Goal: Task Accomplishment & Management: Complete application form

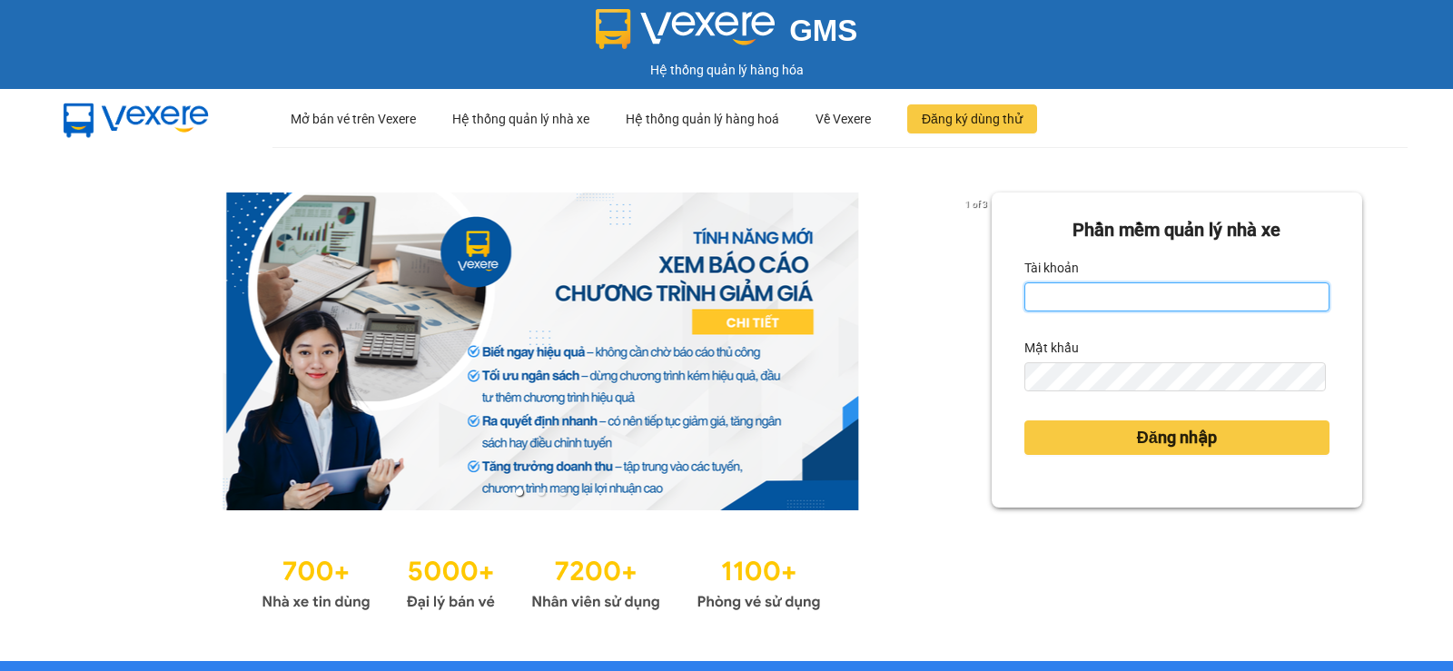
click at [1191, 305] on input "Tài khoản" at bounding box center [1176, 296] width 305 height 29
type input "nitc.thaochau"
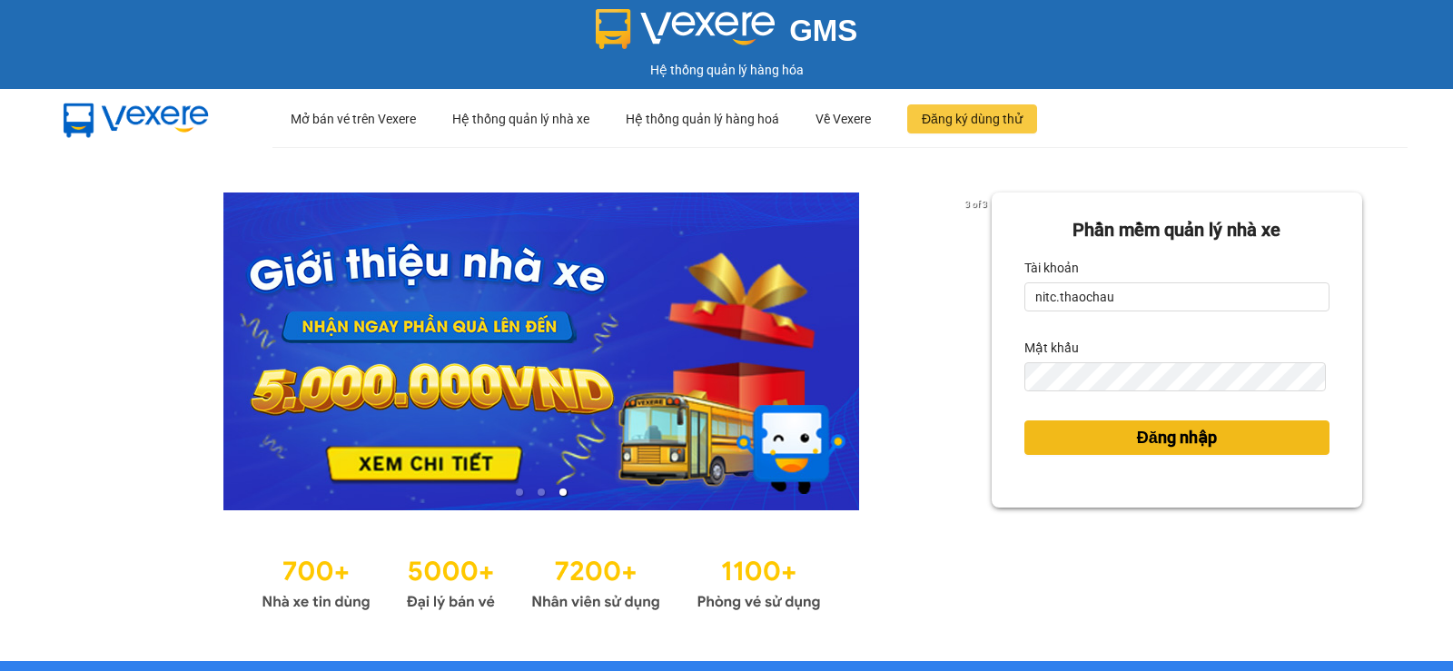
click at [1211, 448] on button "Đăng nhập" at bounding box center [1176, 437] width 305 height 35
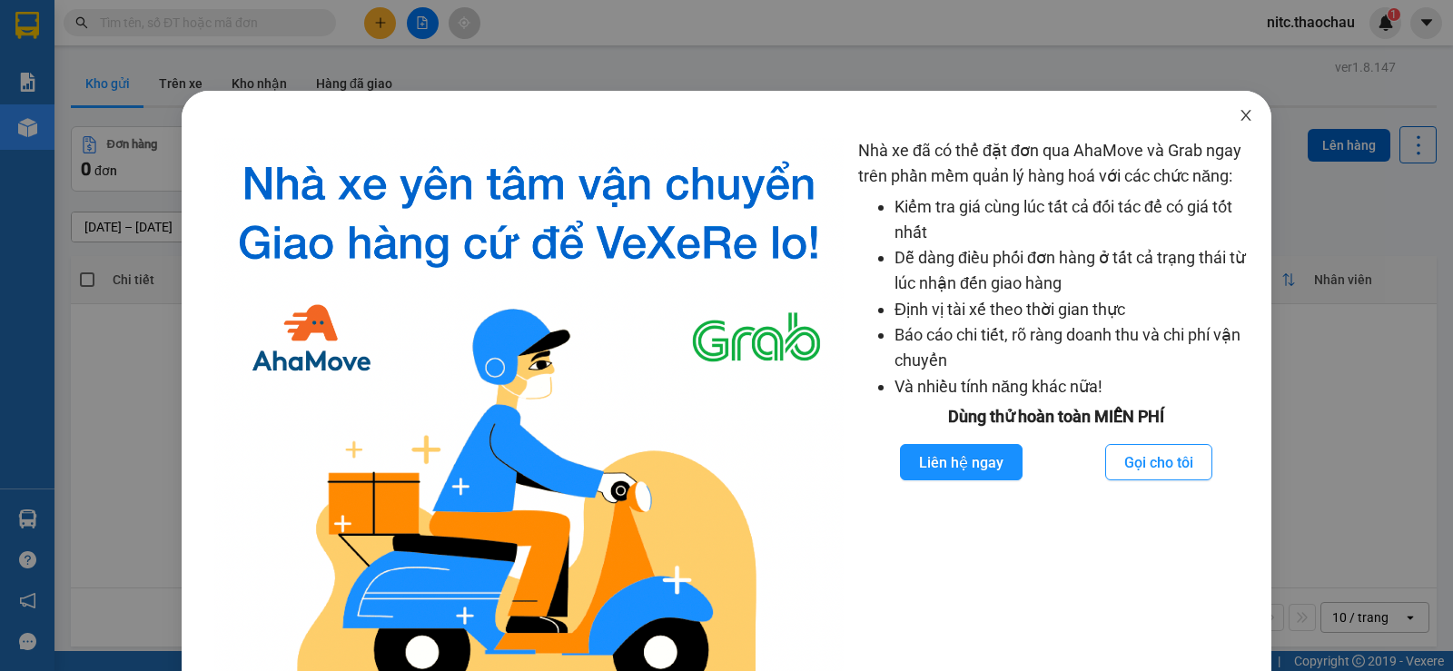
click at [1242, 108] on span "Close" at bounding box center [1246, 116] width 51 height 51
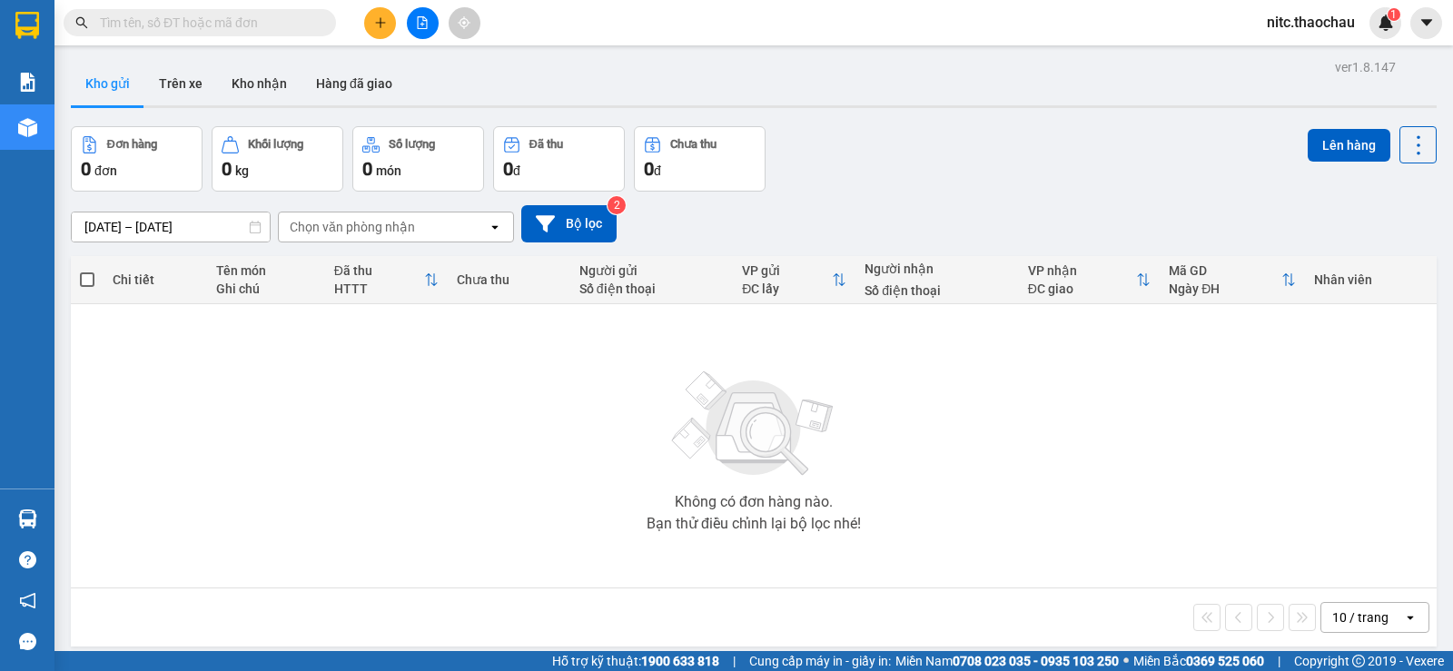
click at [385, 26] on icon "plus" at bounding box center [380, 22] width 13 height 13
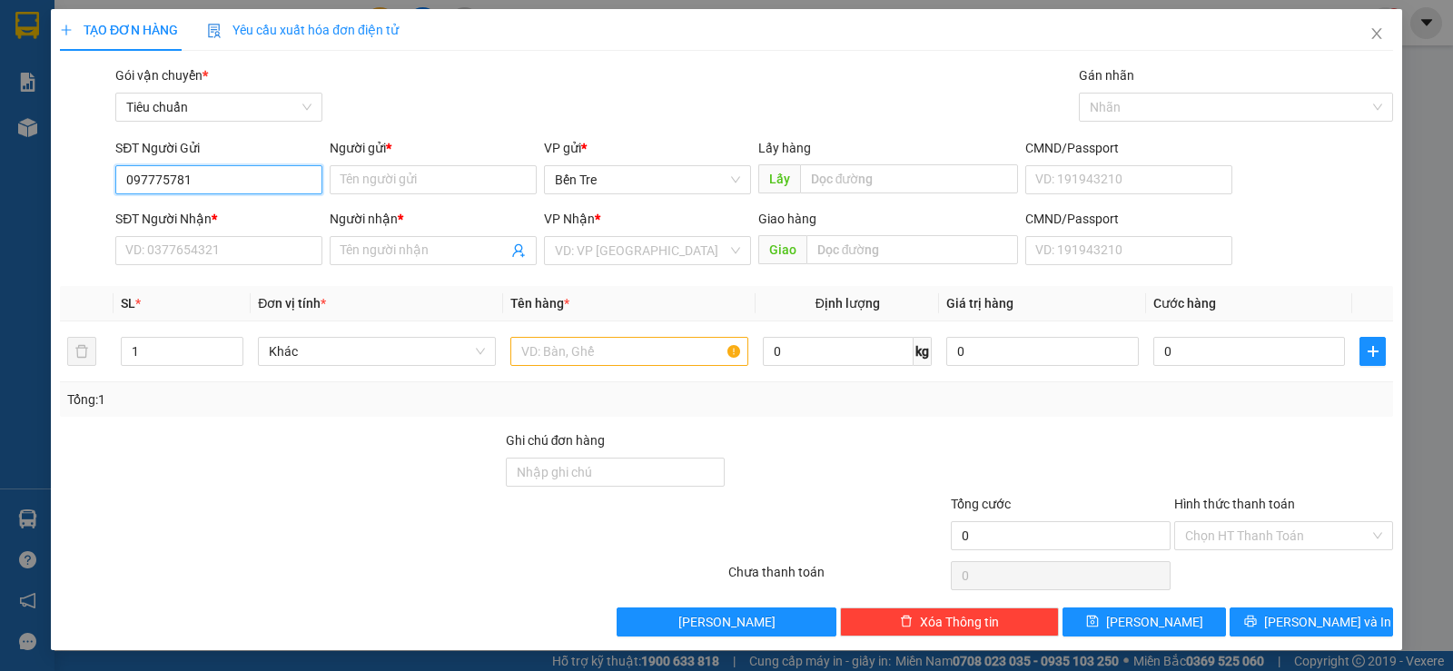
type input "0977757818"
click at [204, 212] on div "0977757818 - [PERSON_NAME]" at bounding box center [216, 216] width 183 height 20
type input "Kiều"
type input "0977757818"
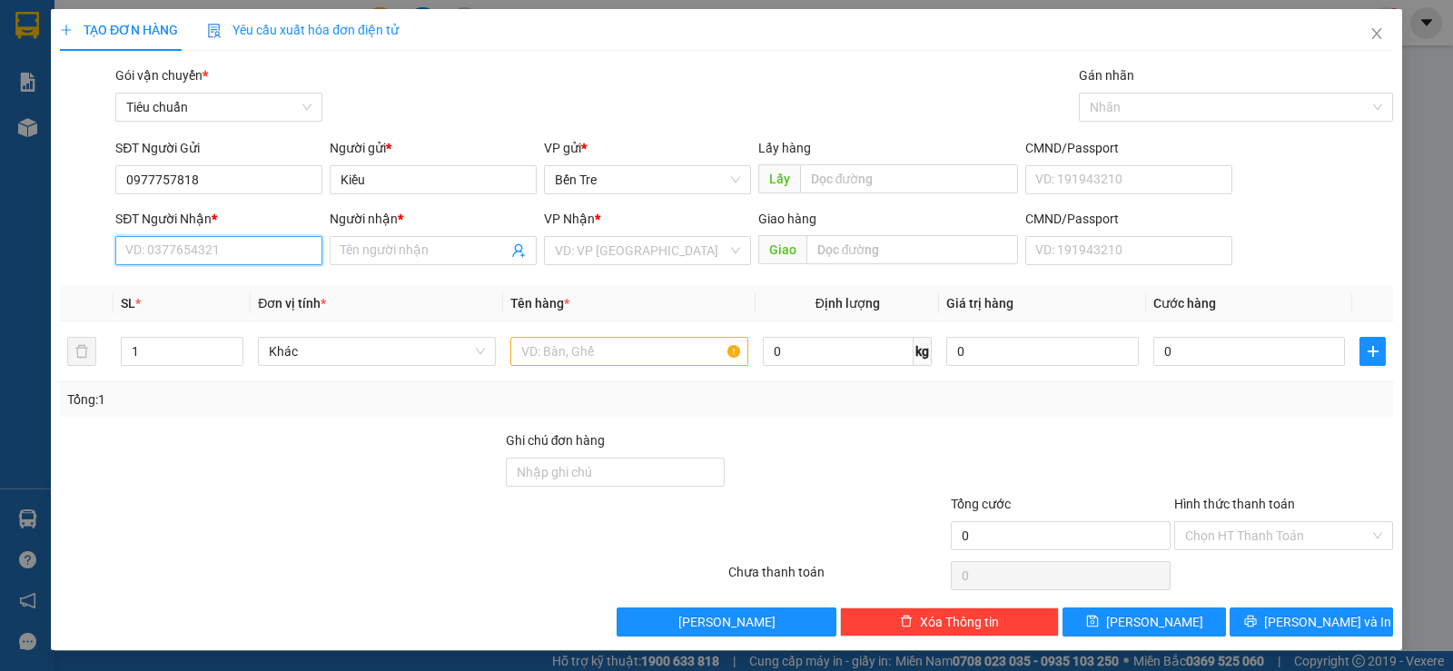
click at [229, 254] on input "SĐT Người Nhận *" at bounding box center [218, 250] width 207 height 29
type input "0926319763"
click at [230, 283] on div "0926319763 - [PERSON_NAME]" at bounding box center [216, 287] width 183 height 20
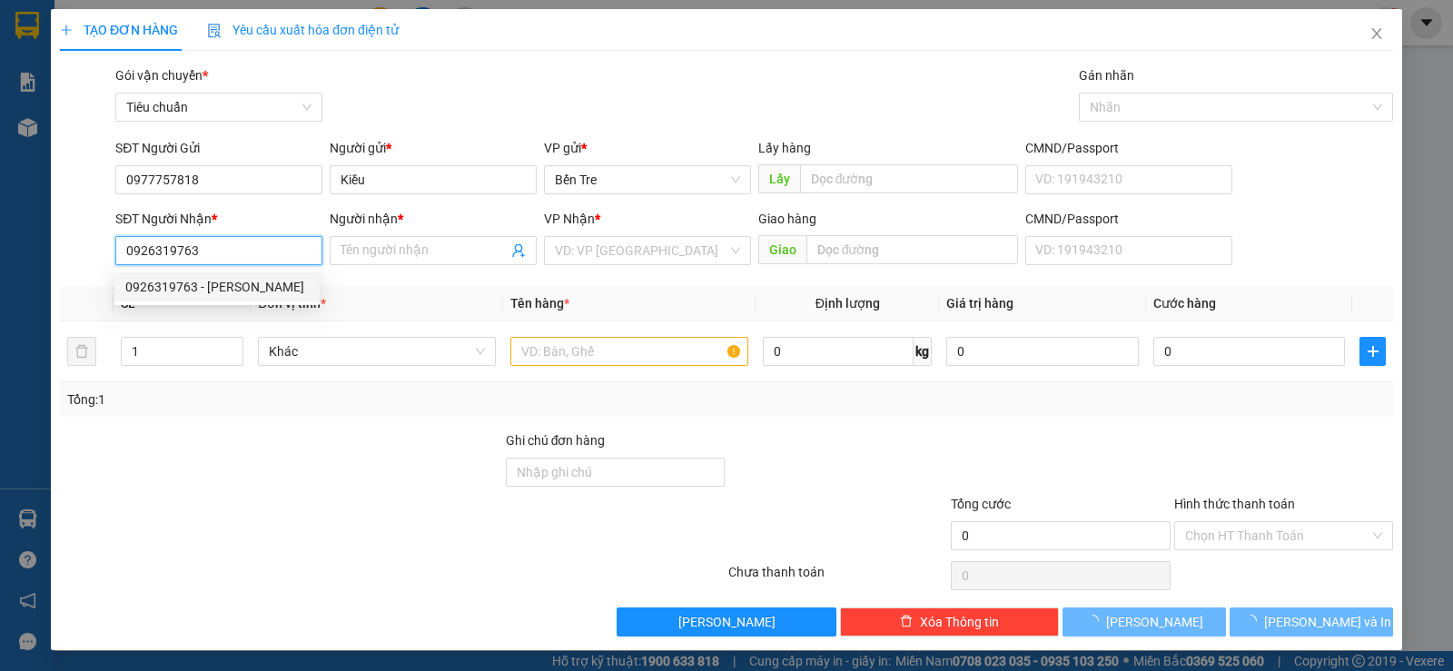
type input "phương"
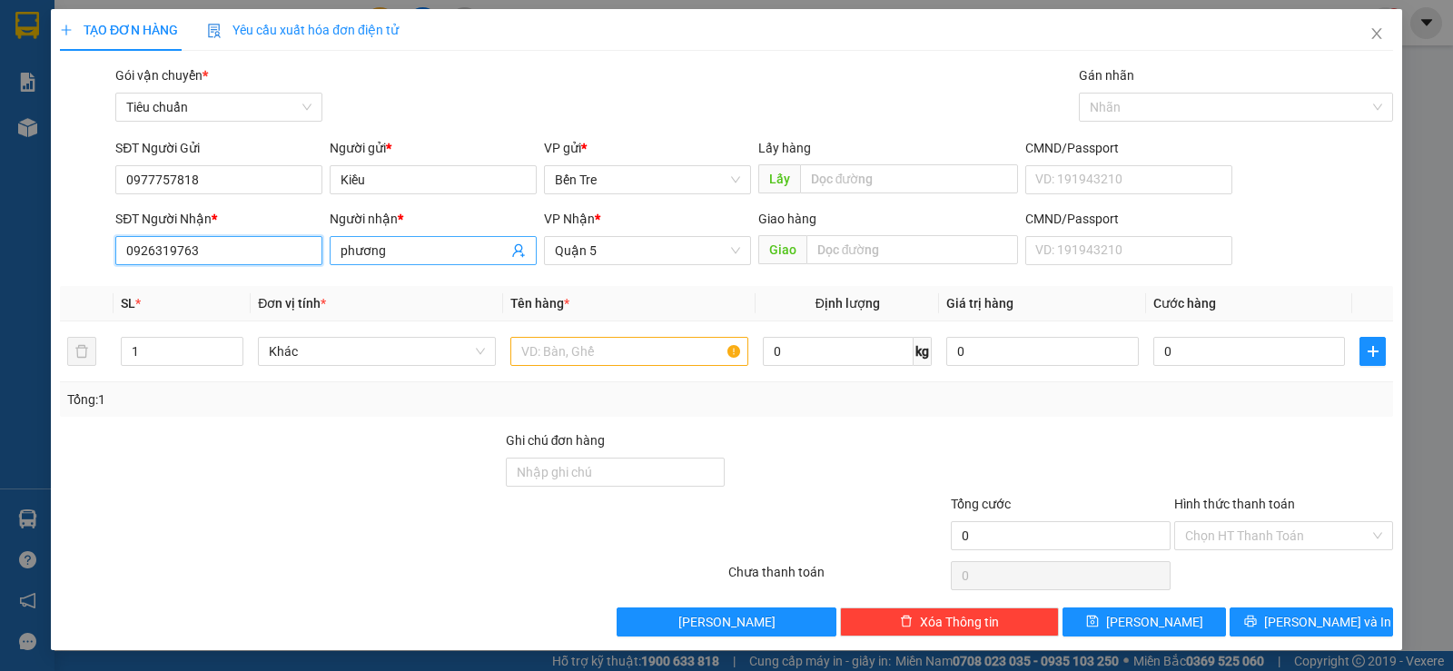
type input "0926319763"
click at [452, 254] on input "phương" at bounding box center [424, 251] width 167 height 20
type input "p"
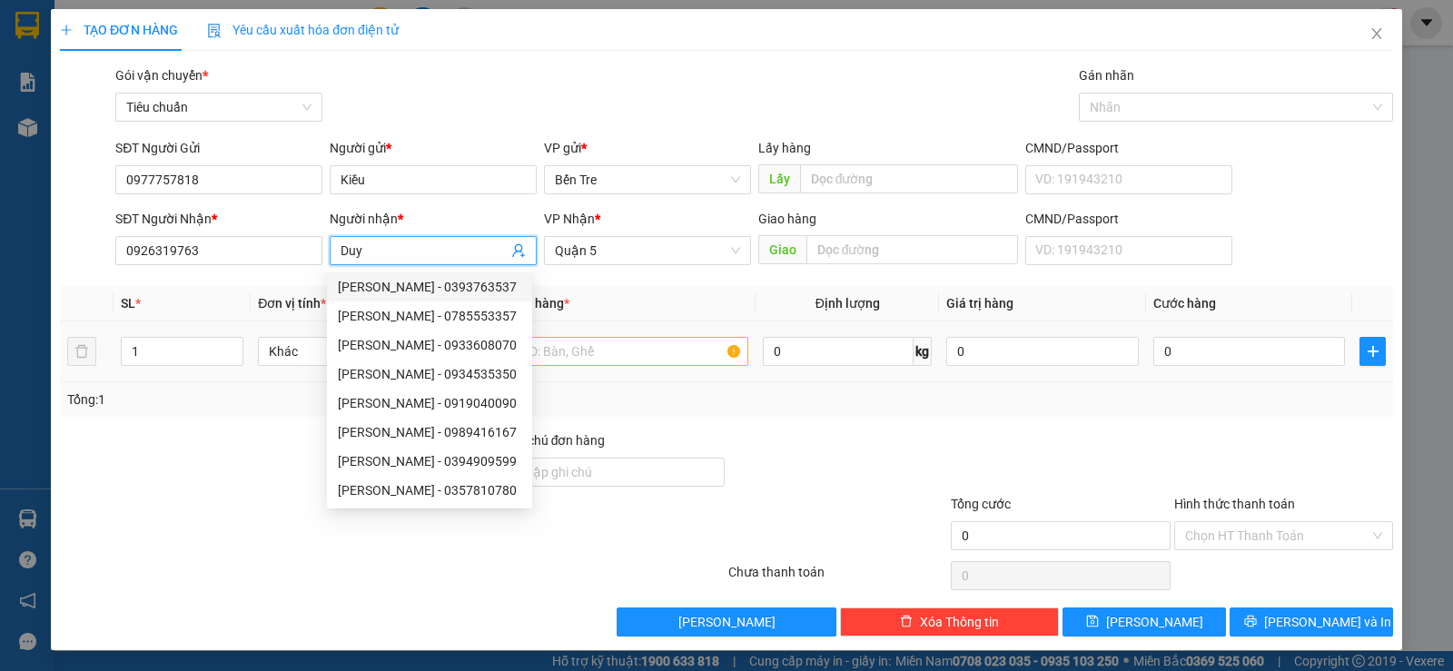
type input "Duy"
click at [612, 351] on input "text" at bounding box center [629, 351] width 238 height 29
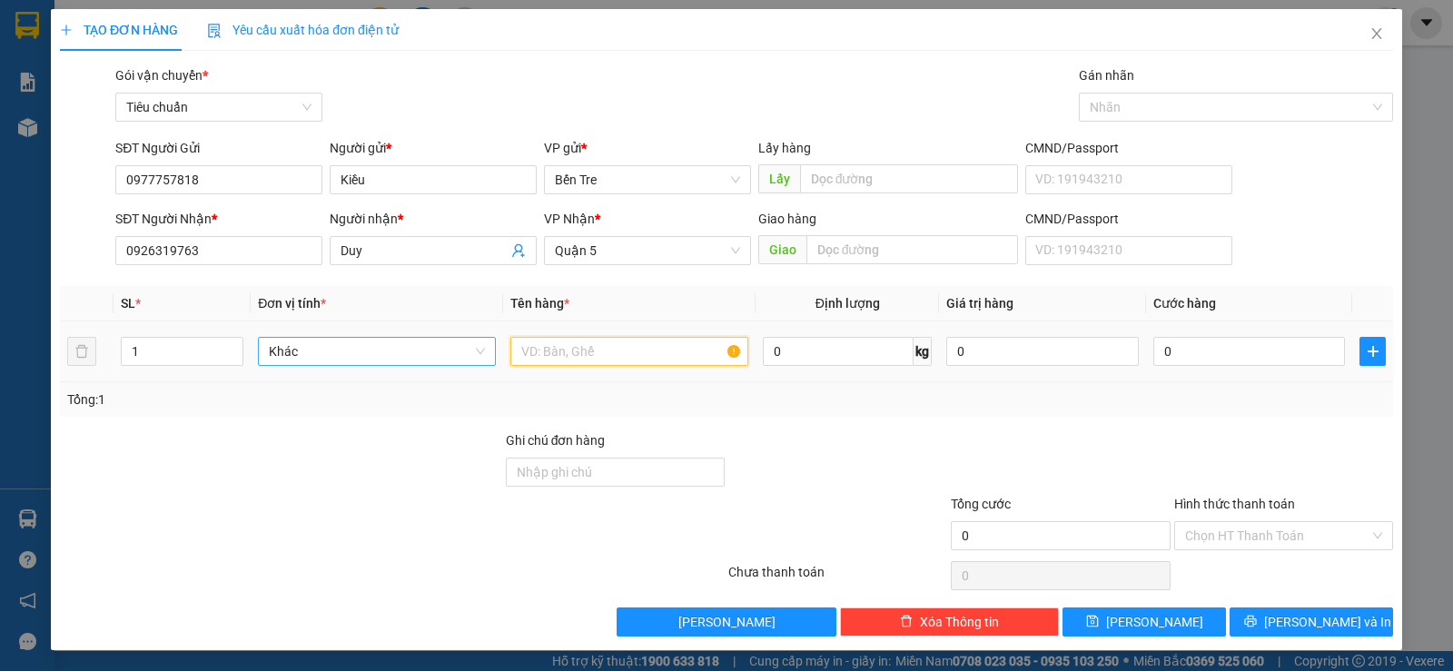
click at [341, 363] on span "Khác" at bounding box center [377, 351] width 216 height 27
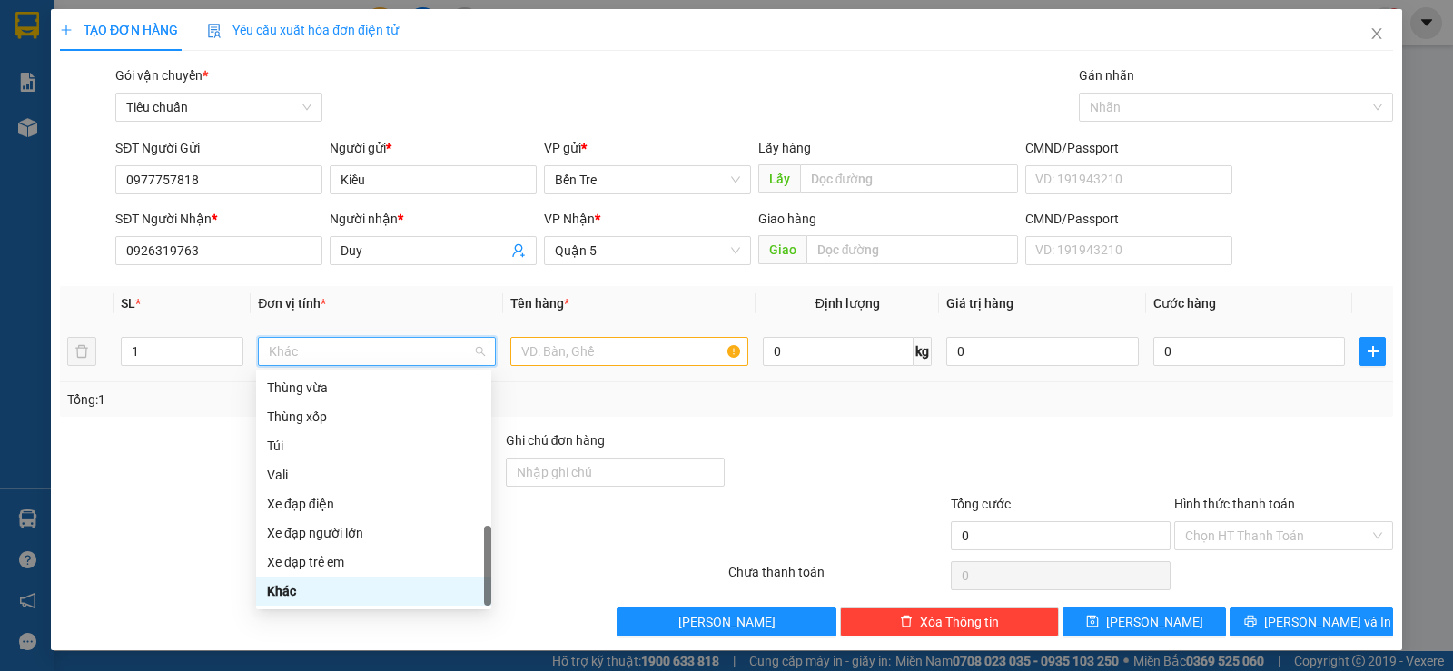
type input "g"
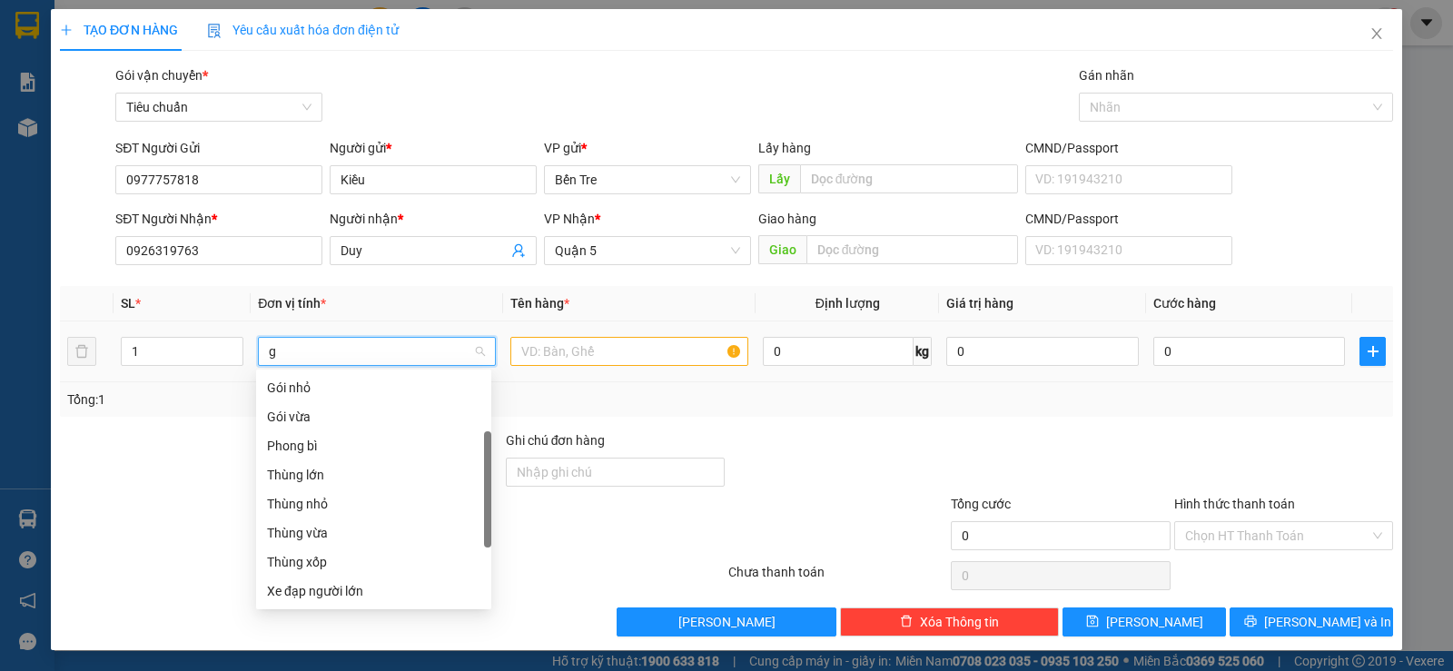
scroll to position [29, 0]
click at [409, 393] on div "Giỏ" at bounding box center [373, 388] width 213 height 20
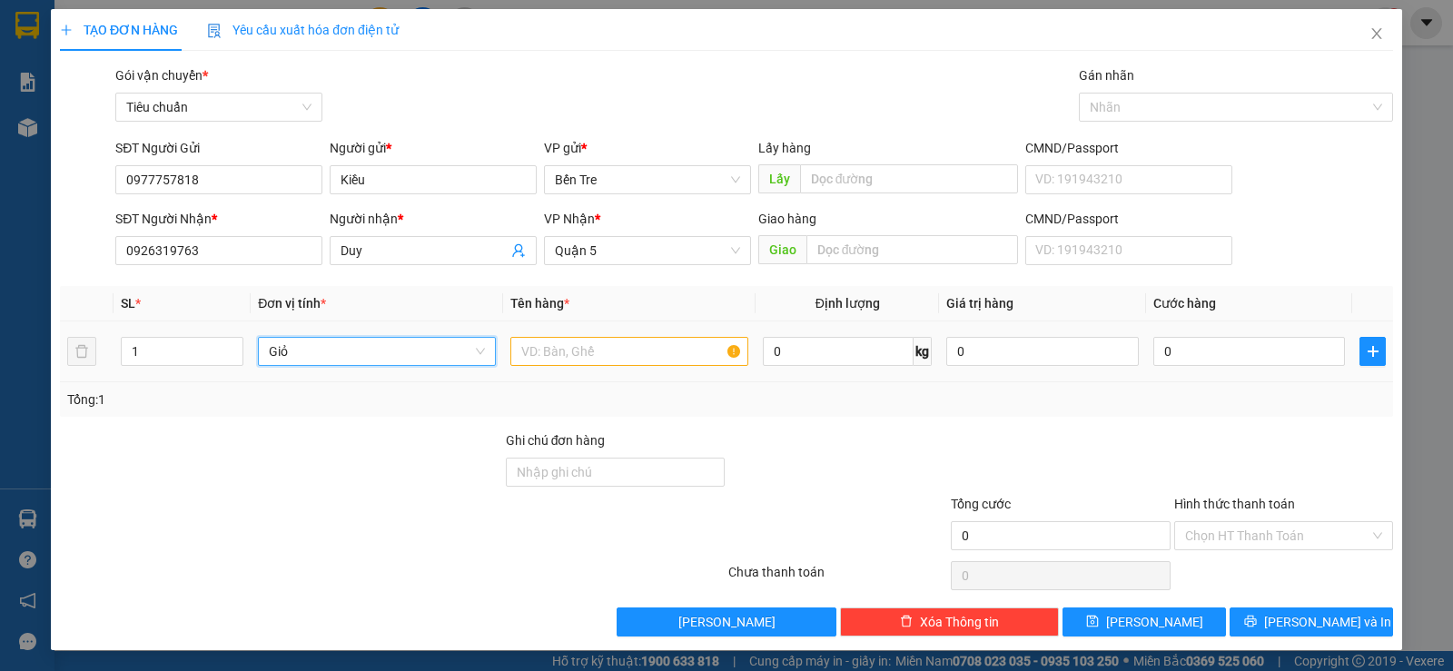
click at [436, 356] on span "Giỏ" at bounding box center [377, 351] width 216 height 27
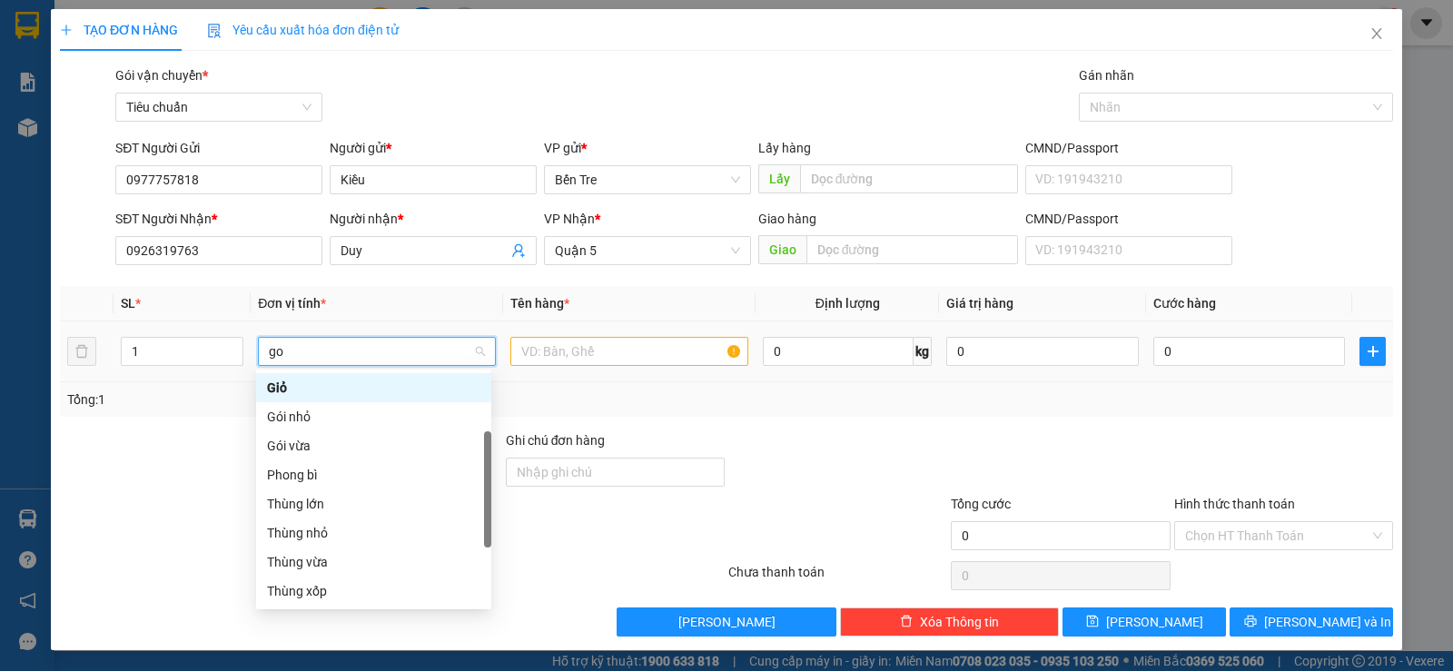
scroll to position [0, 0]
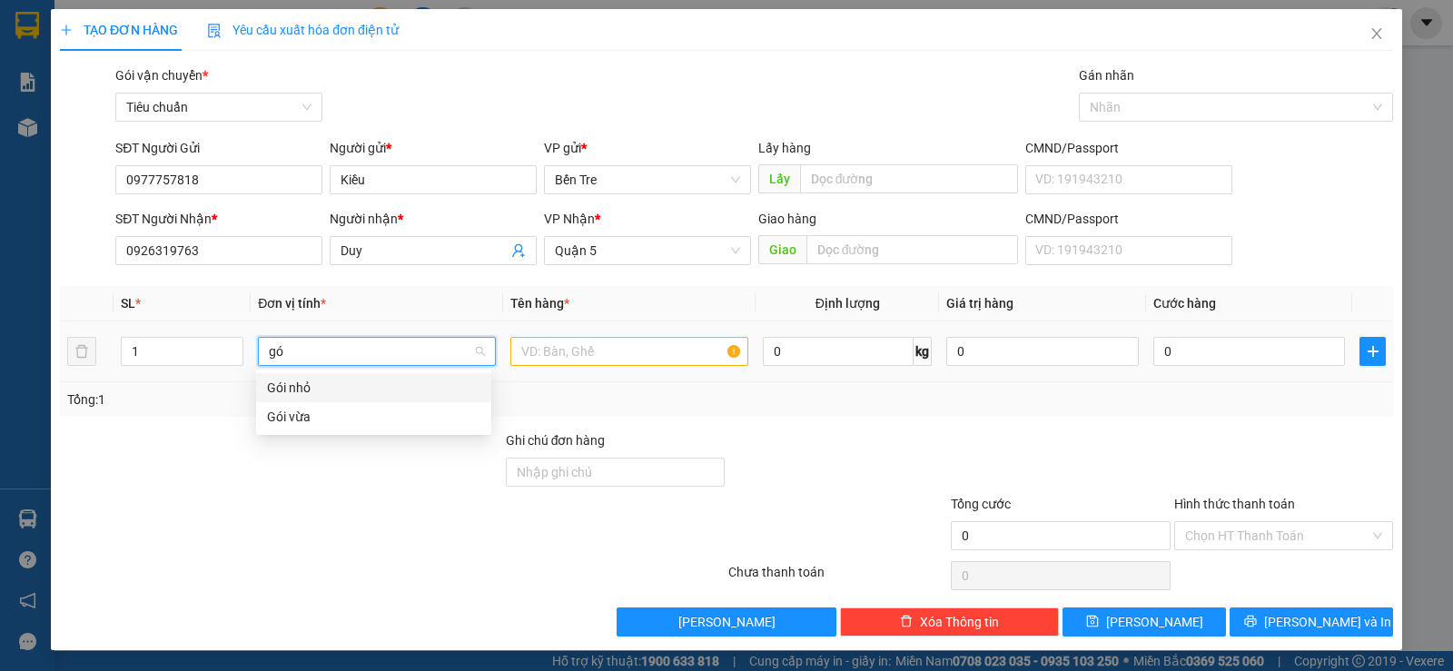
type input "gói"
click at [432, 390] on div "Gói nhỏ" at bounding box center [373, 388] width 213 height 20
click at [517, 354] on input "text" at bounding box center [629, 351] width 238 height 29
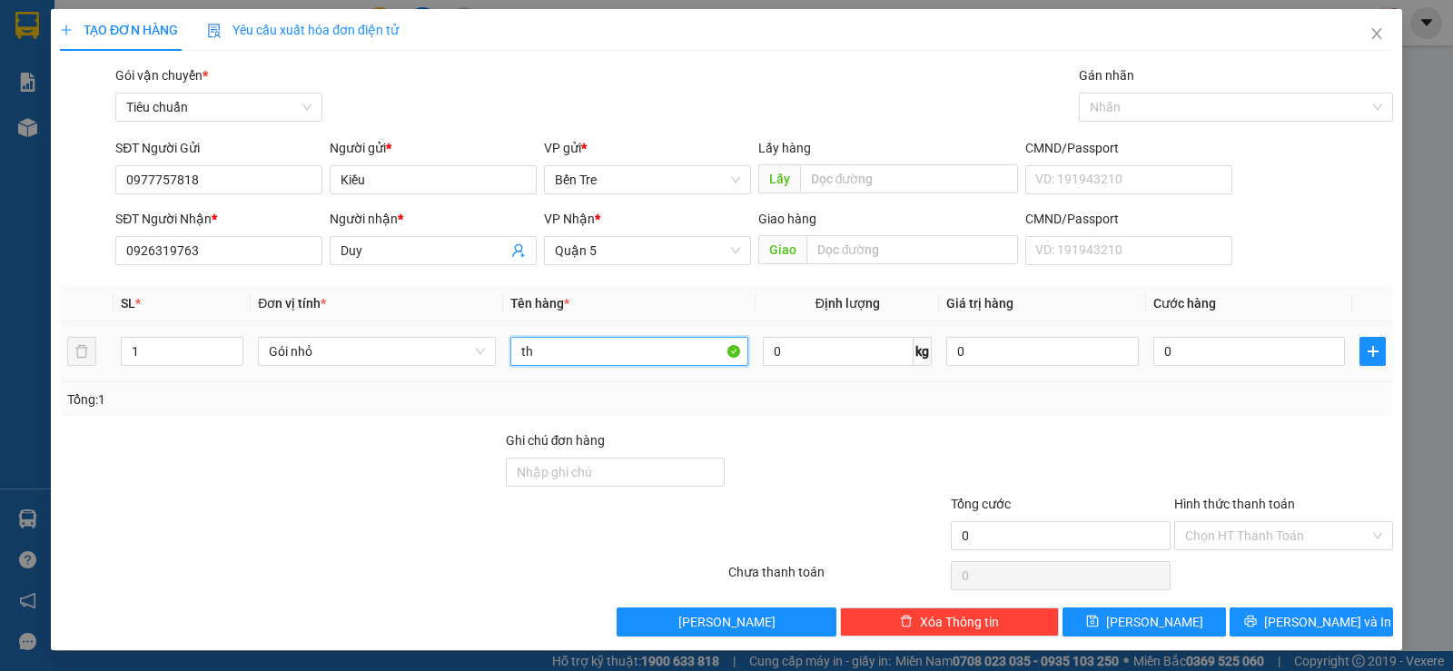
type input "t"
type input "tsv"
click at [1230, 352] on input "0" at bounding box center [1249, 351] width 192 height 29
type input "2"
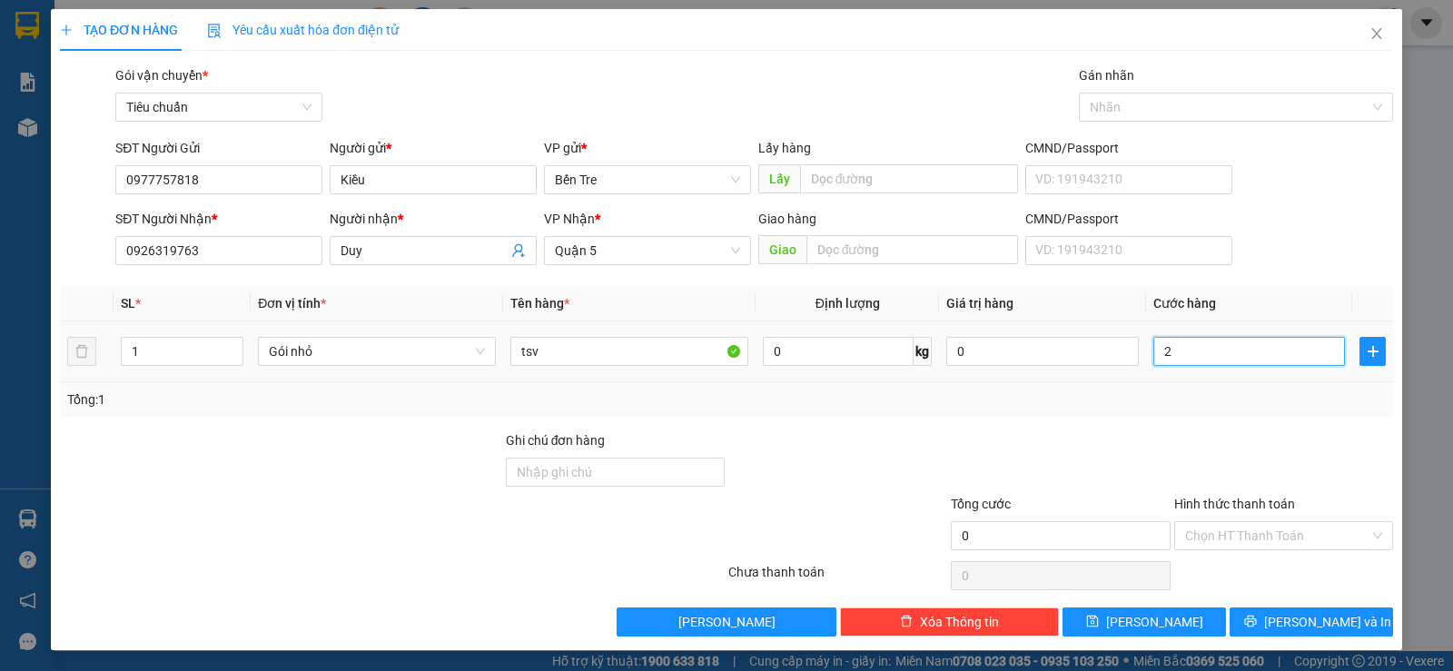
type input "2"
type input "20"
type input "20.000"
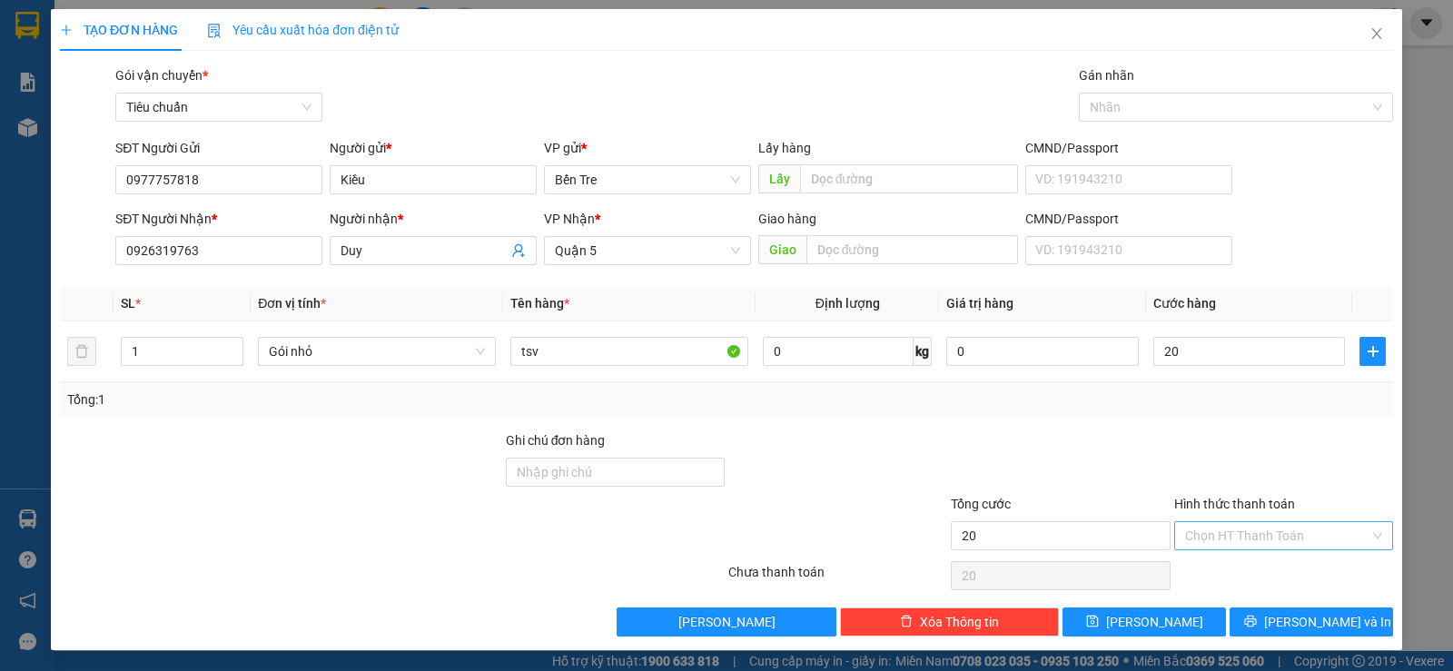
type input "20.000"
click at [1265, 537] on input "Hình thức thanh toán" at bounding box center [1277, 535] width 184 height 27
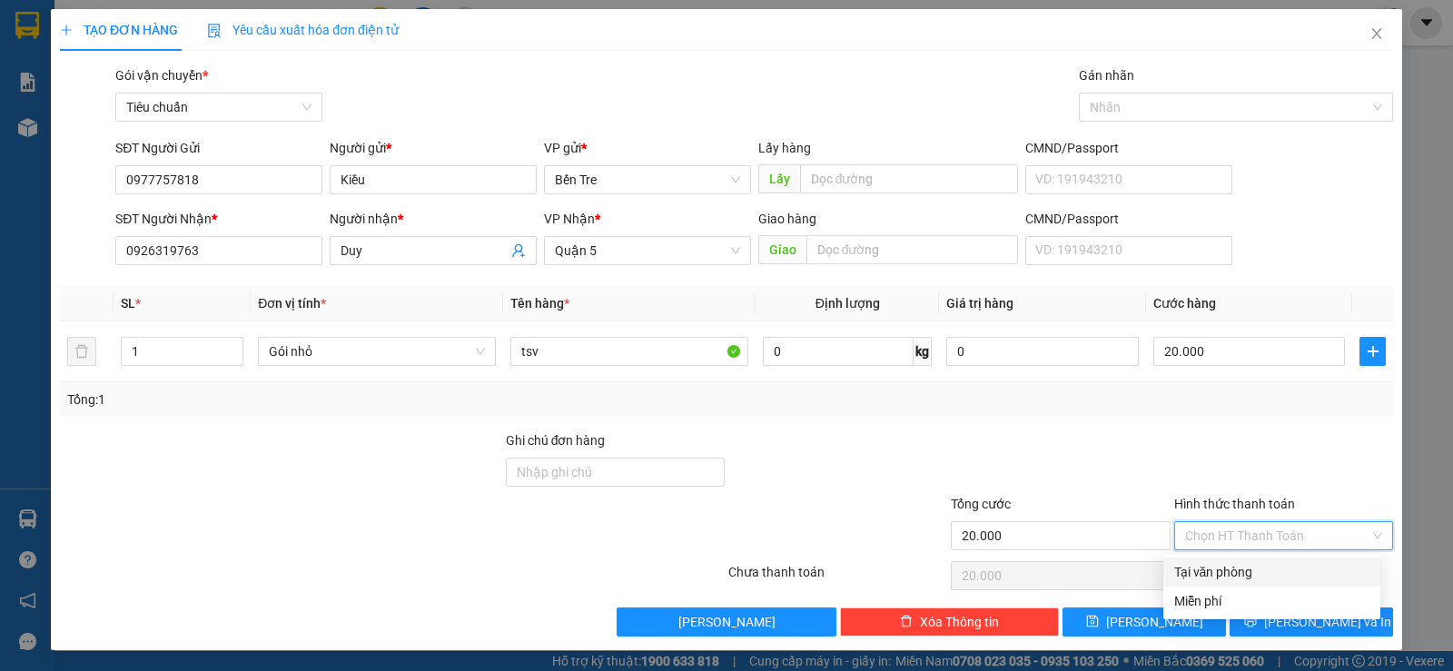
click at [1267, 563] on div "Tại văn phòng" at bounding box center [1271, 572] width 195 height 20
type input "0"
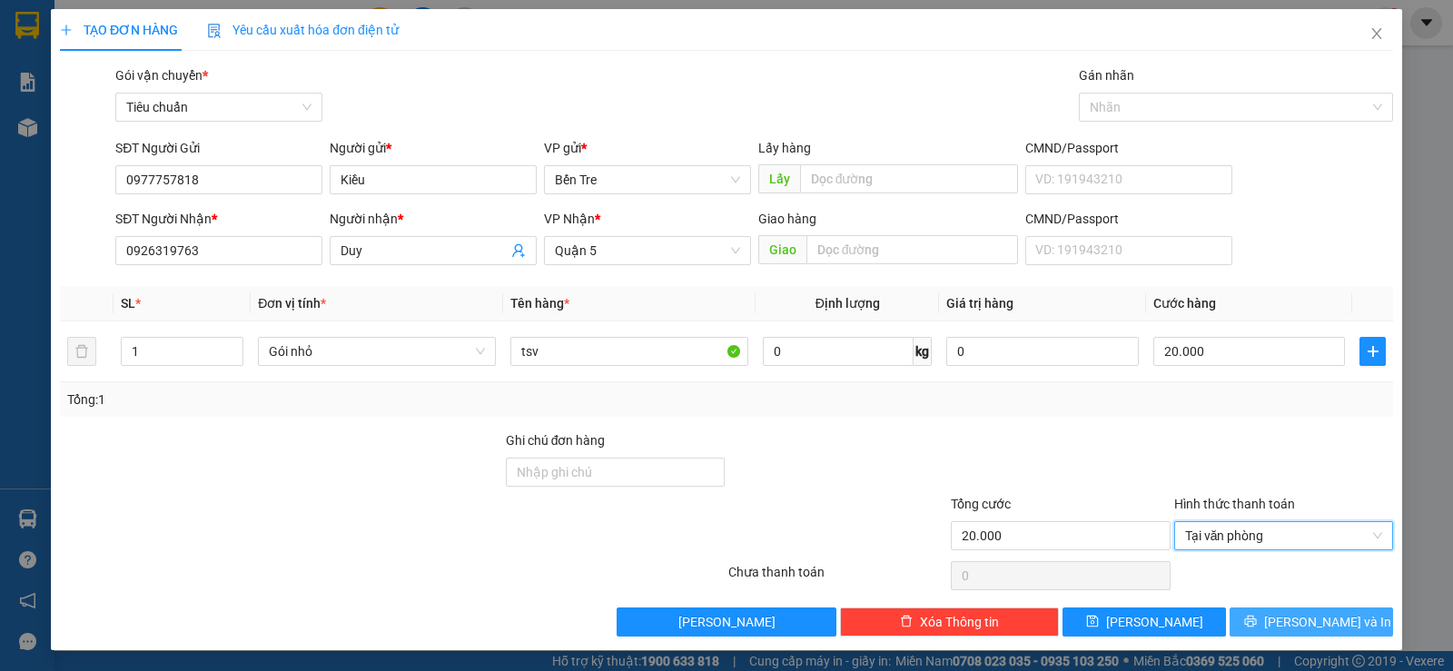
click at [1330, 617] on span "[PERSON_NAME] và In" at bounding box center [1327, 622] width 127 height 20
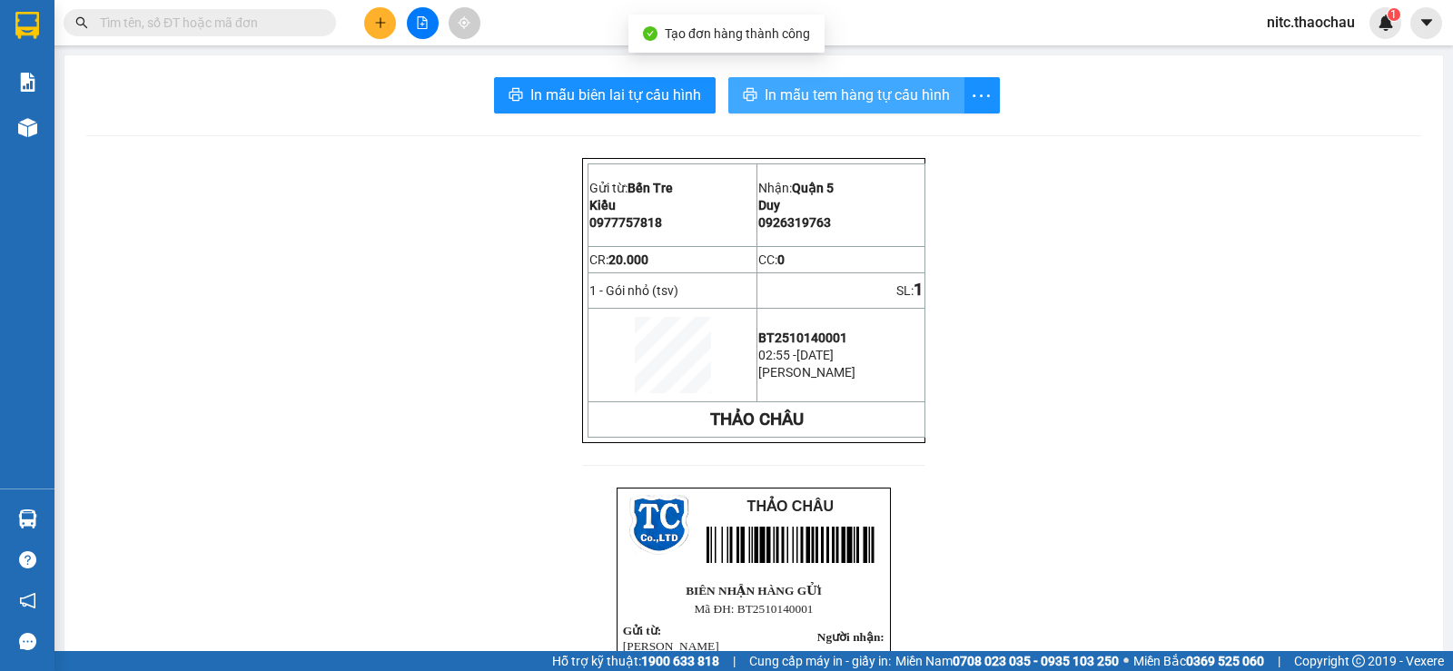
click at [861, 88] on span "In mẫu tem hàng tự cấu hình" at bounding box center [857, 95] width 185 height 23
